Goal: Task Accomplishment & Management: Complete application form

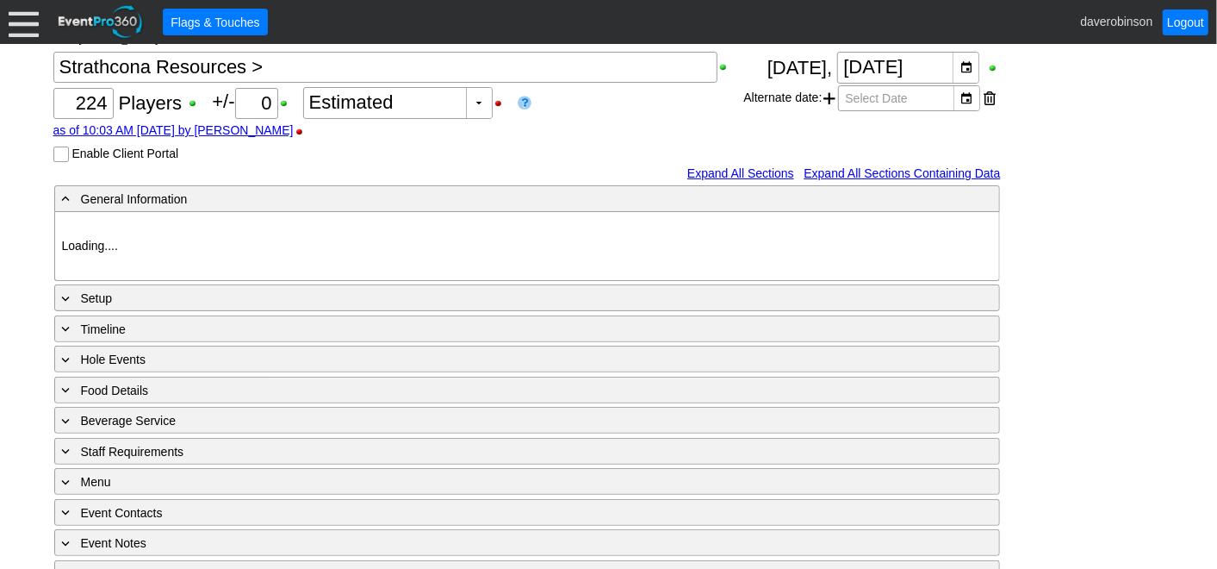
scroll to position [191, 0]
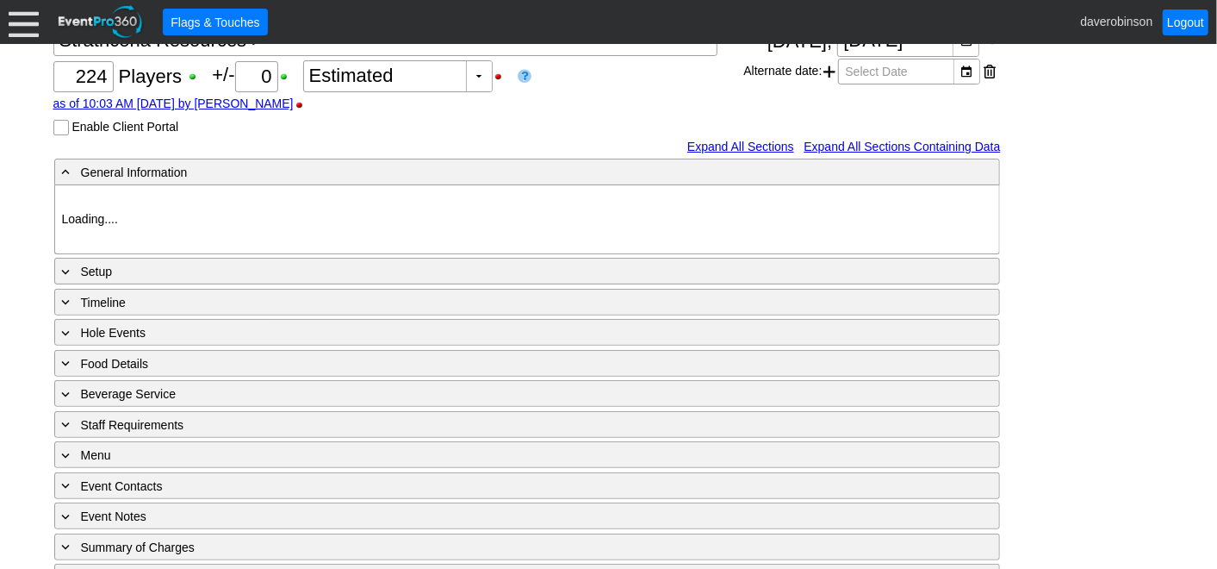
type input "Heritage Pointe Golf Club"
type input "Corporate Tournament"
type input "Scramble"
type input "Shotgun"
type input "Black"
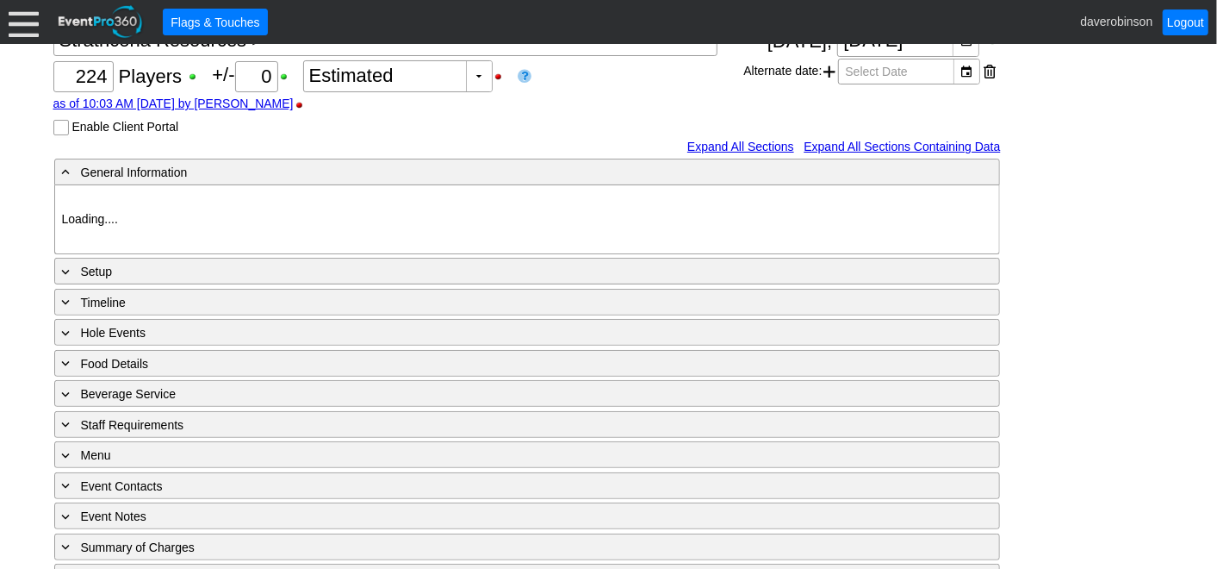
type input "Red"
type input "1039882"
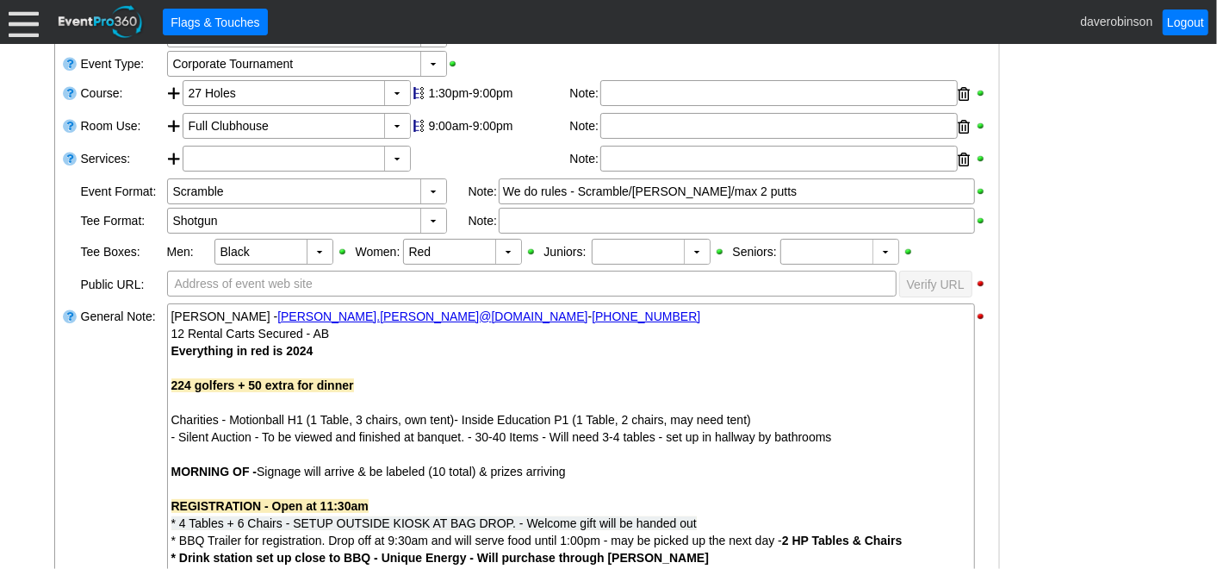
scroll to position [0, 0]
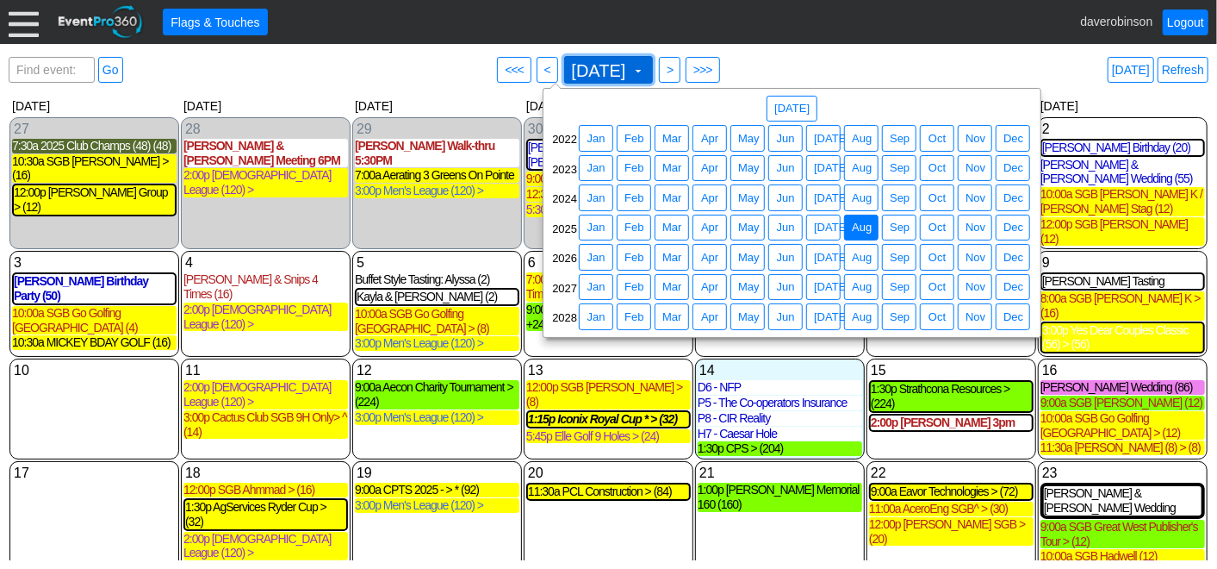
click at [645, 76] on span at bounding box center [638, 71] width 14 height 14
click at [863, 199] on span "Aug" at bounding box center [862, 198] width 27 height 17
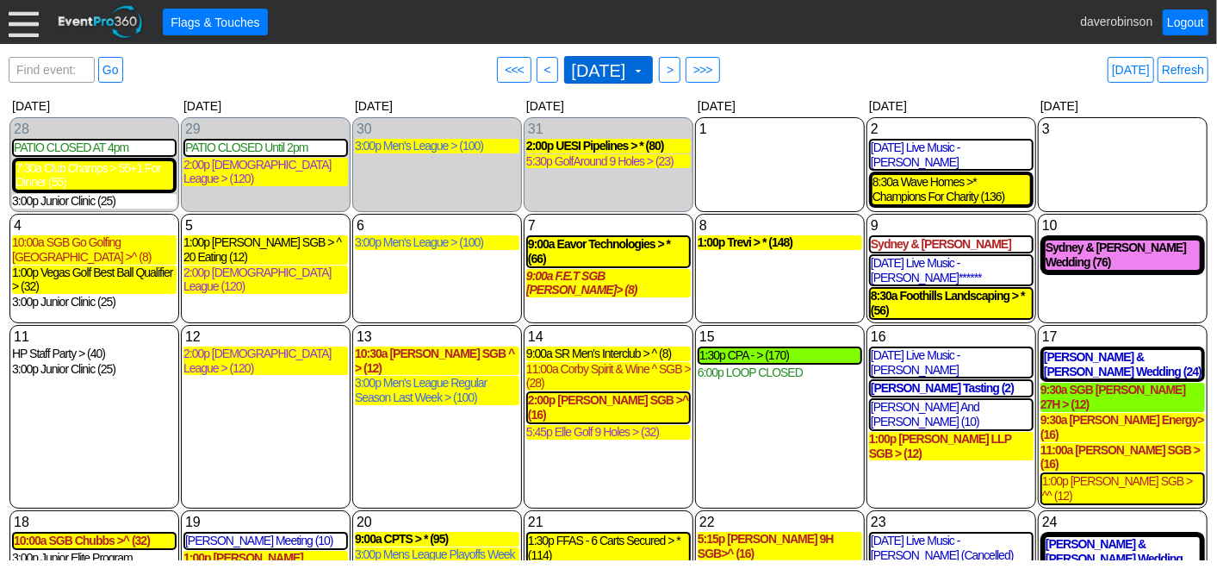
click at [645, 71] on span at bounding box center [638, 71] width 14 height 14
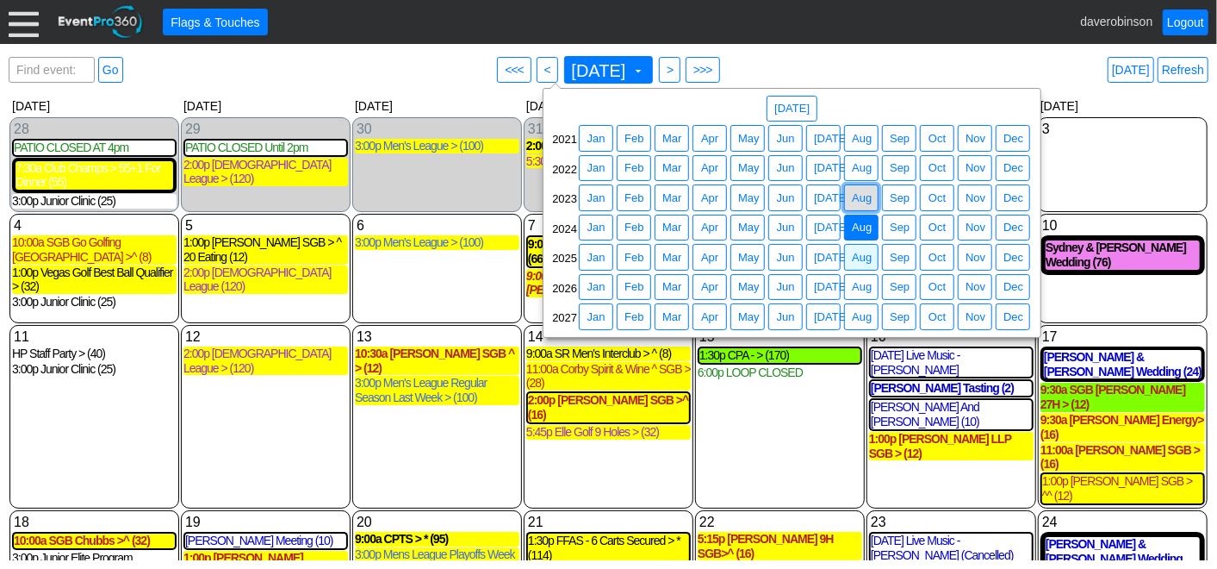
click at [862, 204] on span "Aug" at bounding box center [862, 198] width 27 height 17
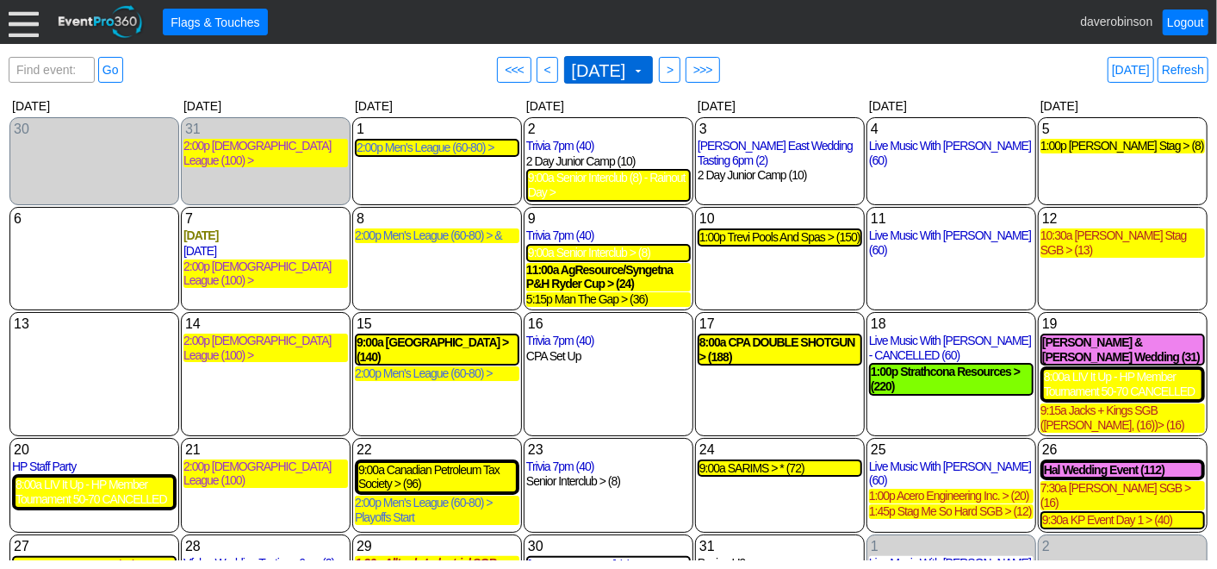
click at [645, 66] on span at bounding box center [638, 71] width 14 height 14
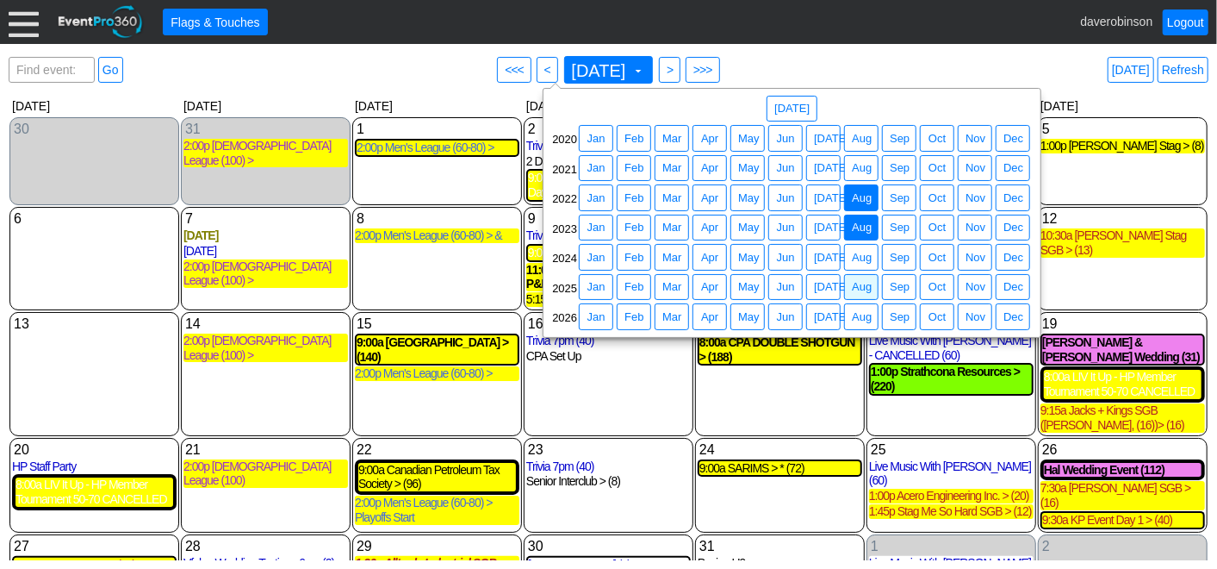
click at [865, 201] on span "Aug" at bounding box center [862, 198] width 27 height 17
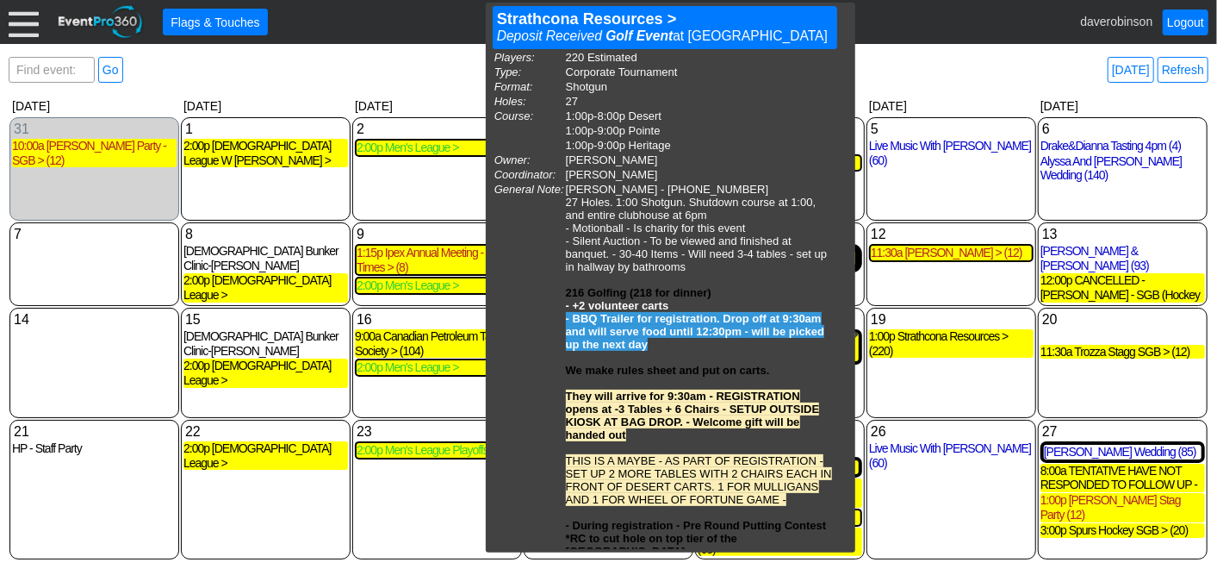
click at [925, 61] on div "Find event: enter title Go ● <<< ● < [DATE] ▼ ● > ● >>> [DATE] Refresh" at bounding box center [609, 70] width 1200 height 34
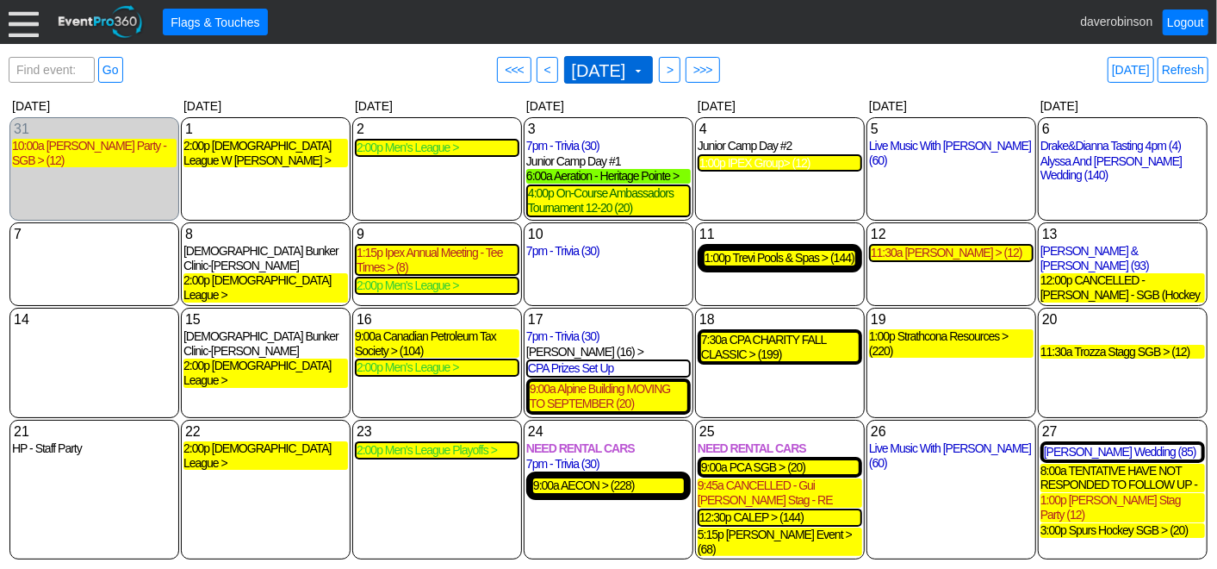
click at [645, 72] on span at bounding box center [638, 71] width 14 height 14
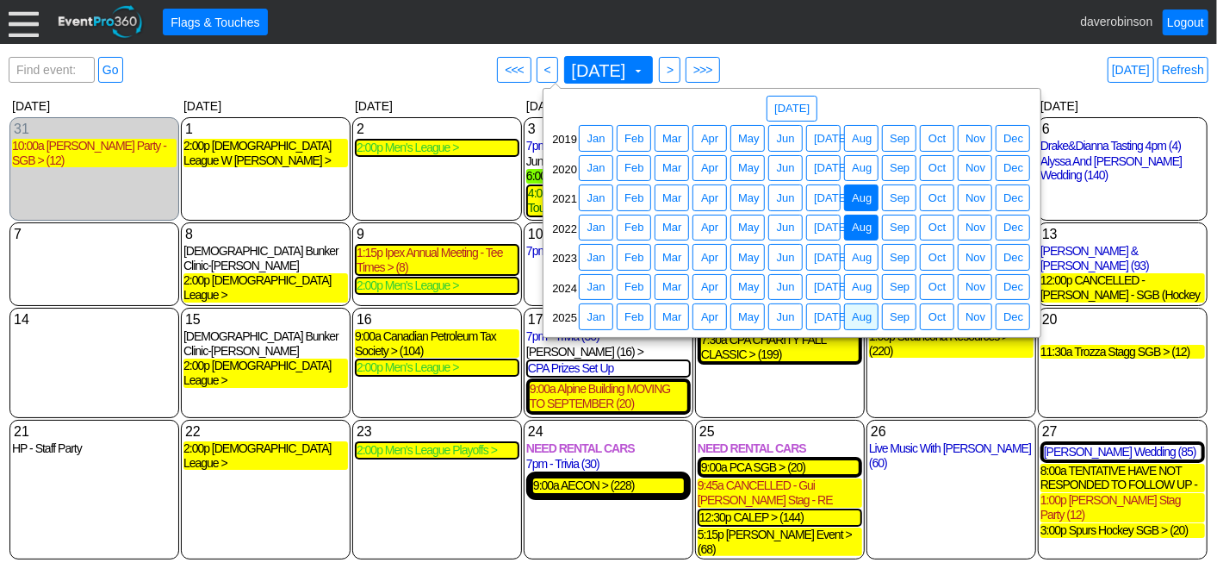
click at [864, 194] on span "Aug" at bounding box center [862, 198] width 27 height 17
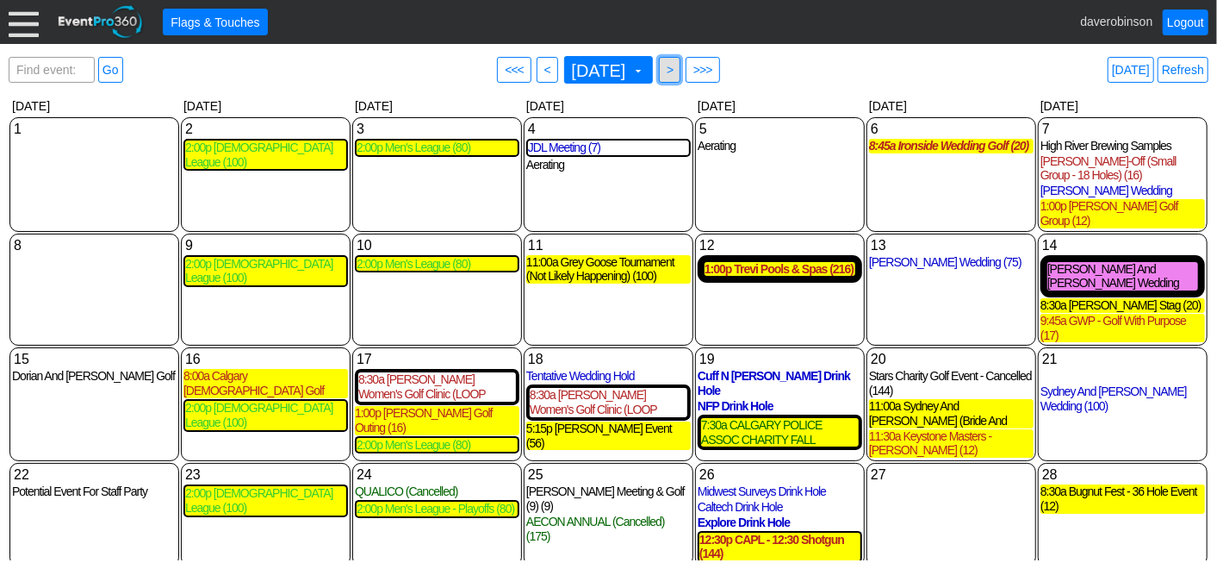
click at [676, 66] on span ">" at bounding box center [669, 69] width 13 height 17
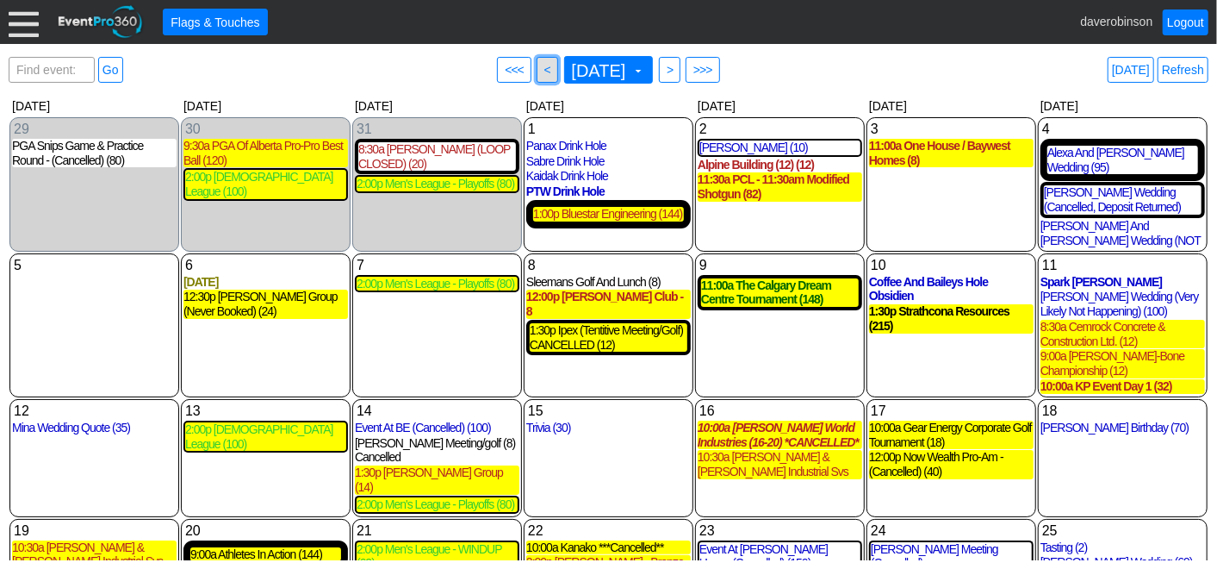
click at [537, 69] on span "● <" at bounding box center [548, 70] width 22 height 26
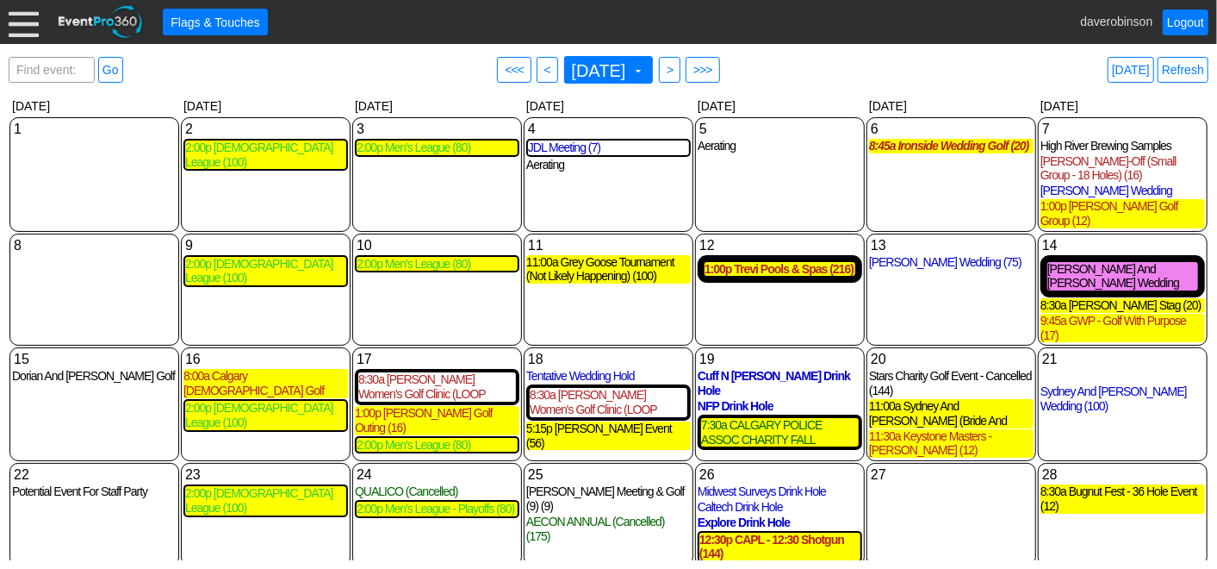
click at [825, 76] on div "Find event: enter title Go ● <<< ● < [DATE] ▼ ● > ● >>> [DATE] Refresh" at bounding box center [609, 70] width 1200 height 34
